Goal: Transaction & Acquisition: Register for event/course

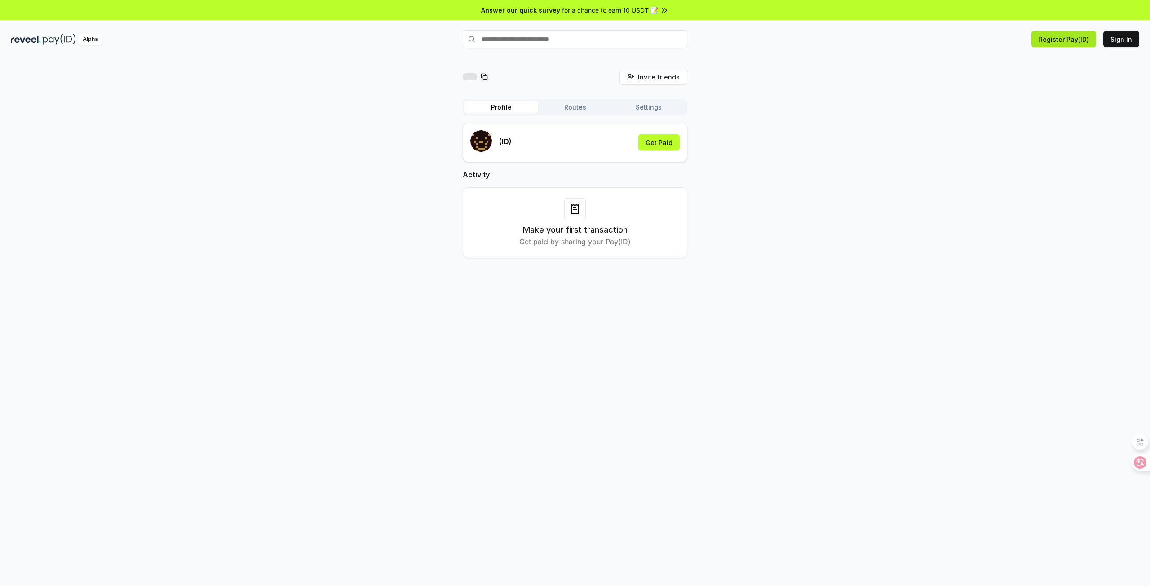
click at [1093, 40] on button "Register Pay(ID)" at bounding box center [1064, 39] width 65 height 16
click at [1132, 36] on button "Sign In" at bounding box center [1122, 39] width 36 height 16
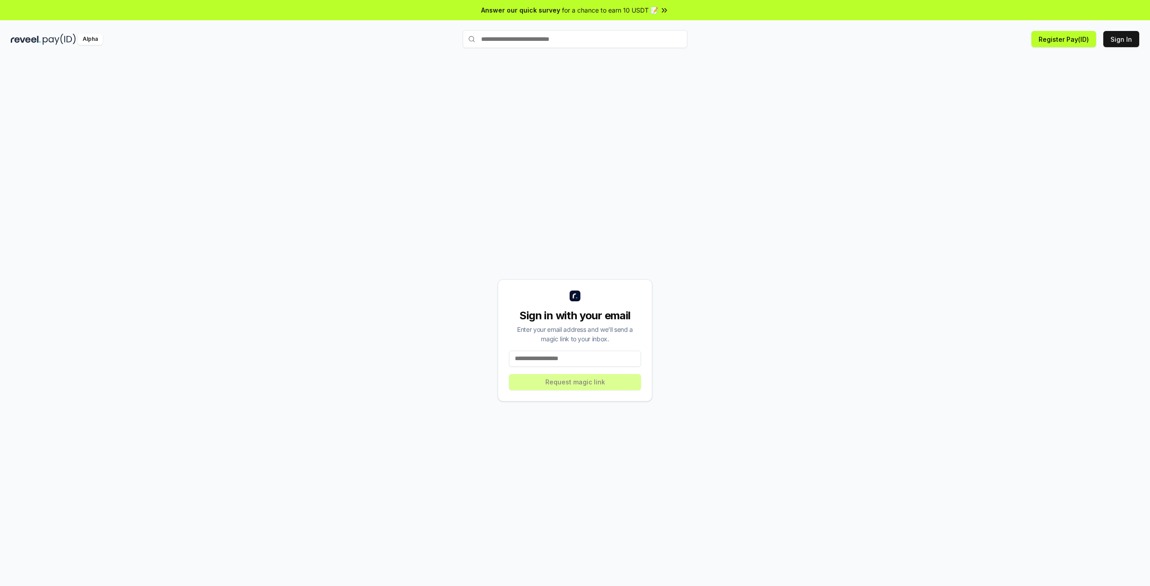
click at [625, 356] on input at bounding box center [575, 359] width 132 height 16
